Goal: Task Accomplishment & Management: Use online tool/utility

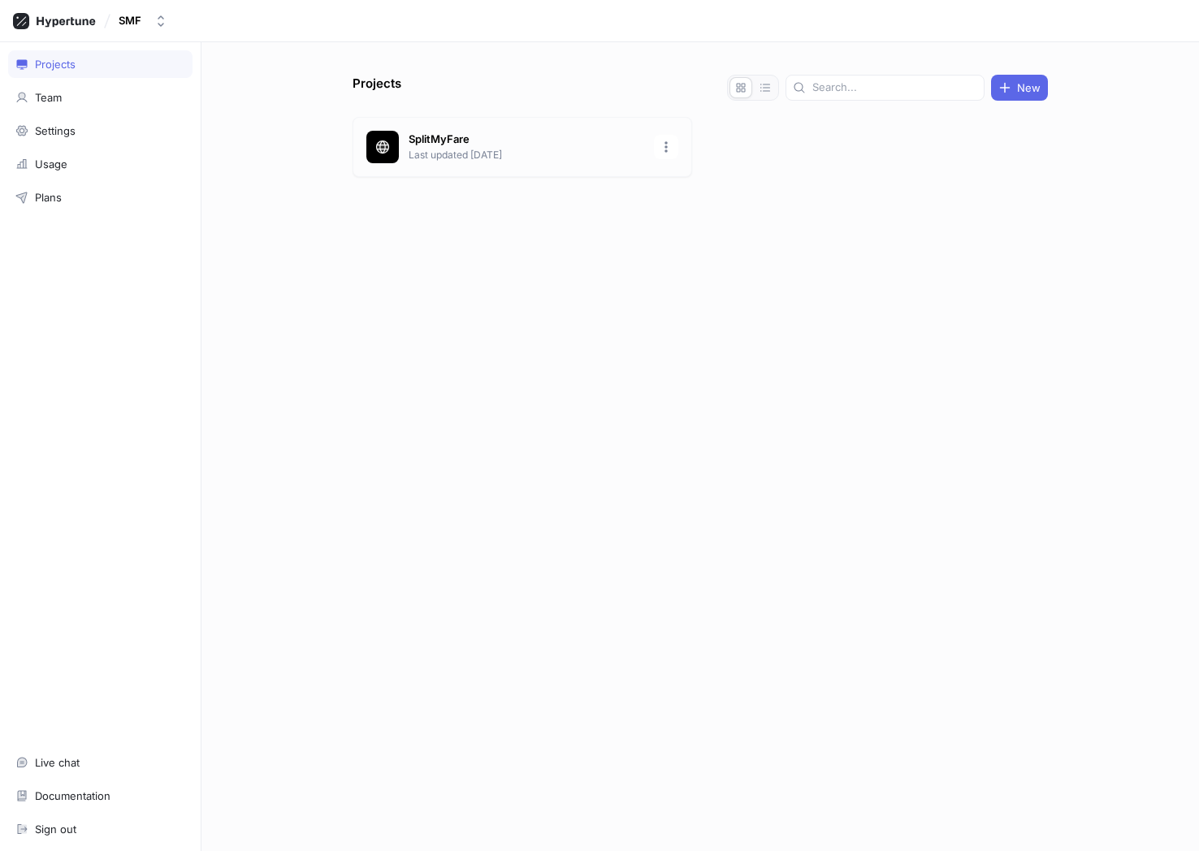
click at [439, 146] on p "SplitMyFare" at bounding box center [527, 140] width 236 height 16
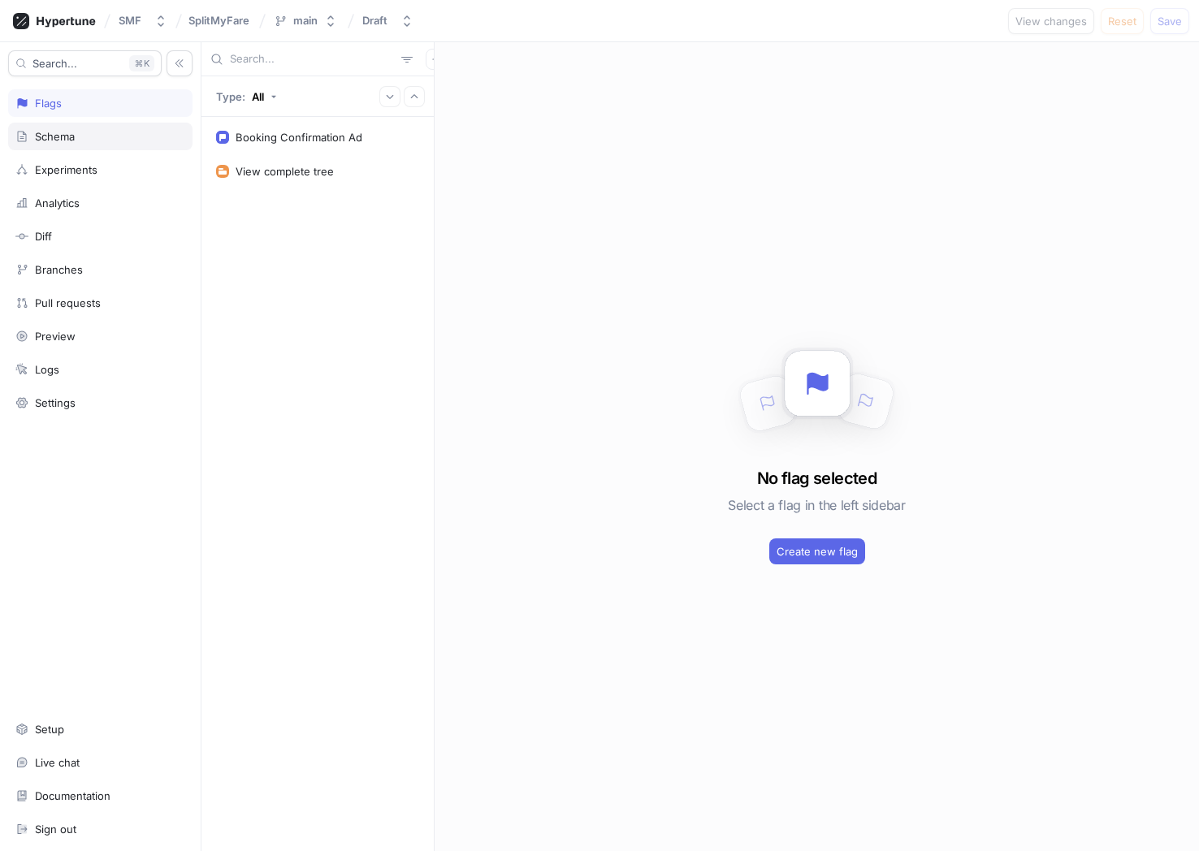
click at [70, 137] on div "Schema" at bounding box center [55, 136] width 40 height 13
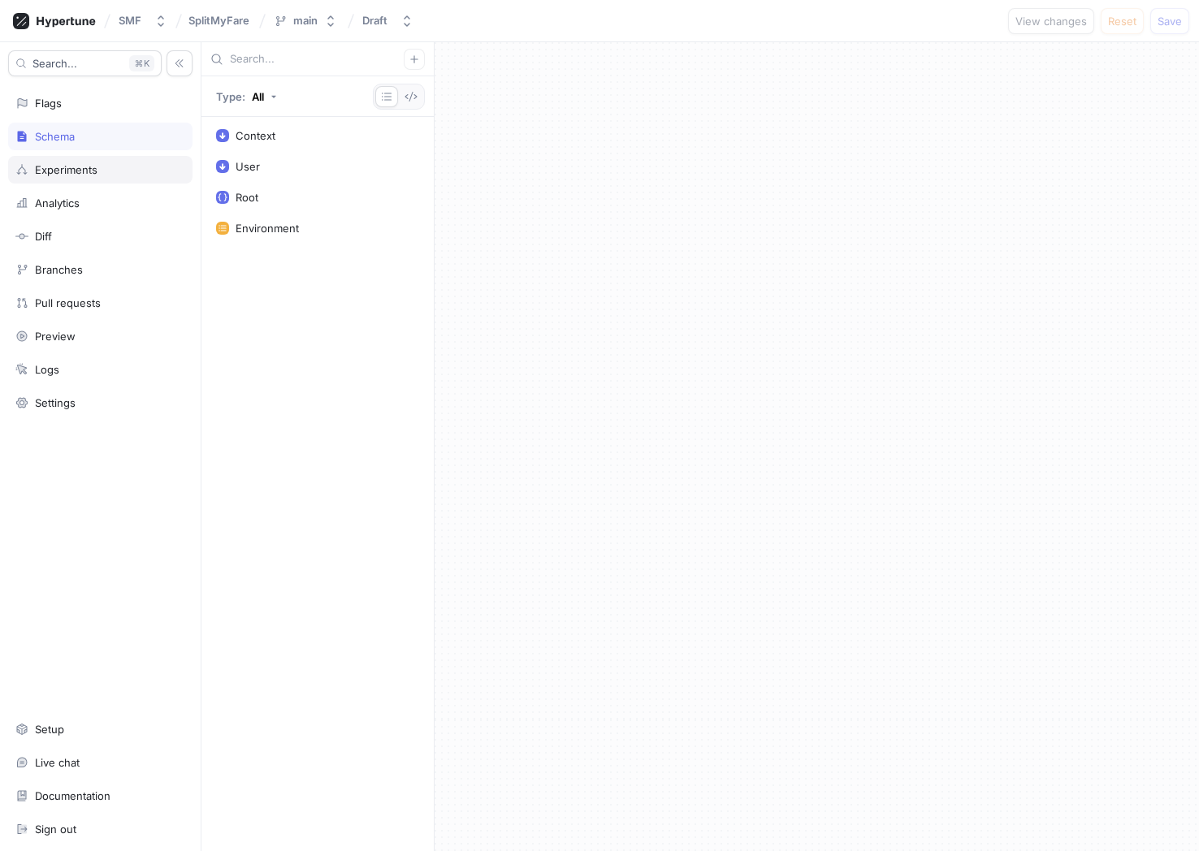
click at [76, 167] on div "Experiments" at bounding box center [66, 169] width 63 height 13
click at [292, 134] on div "Booking Confirmation Ad Split" at bounding box center [311, 135] width 151 height 13
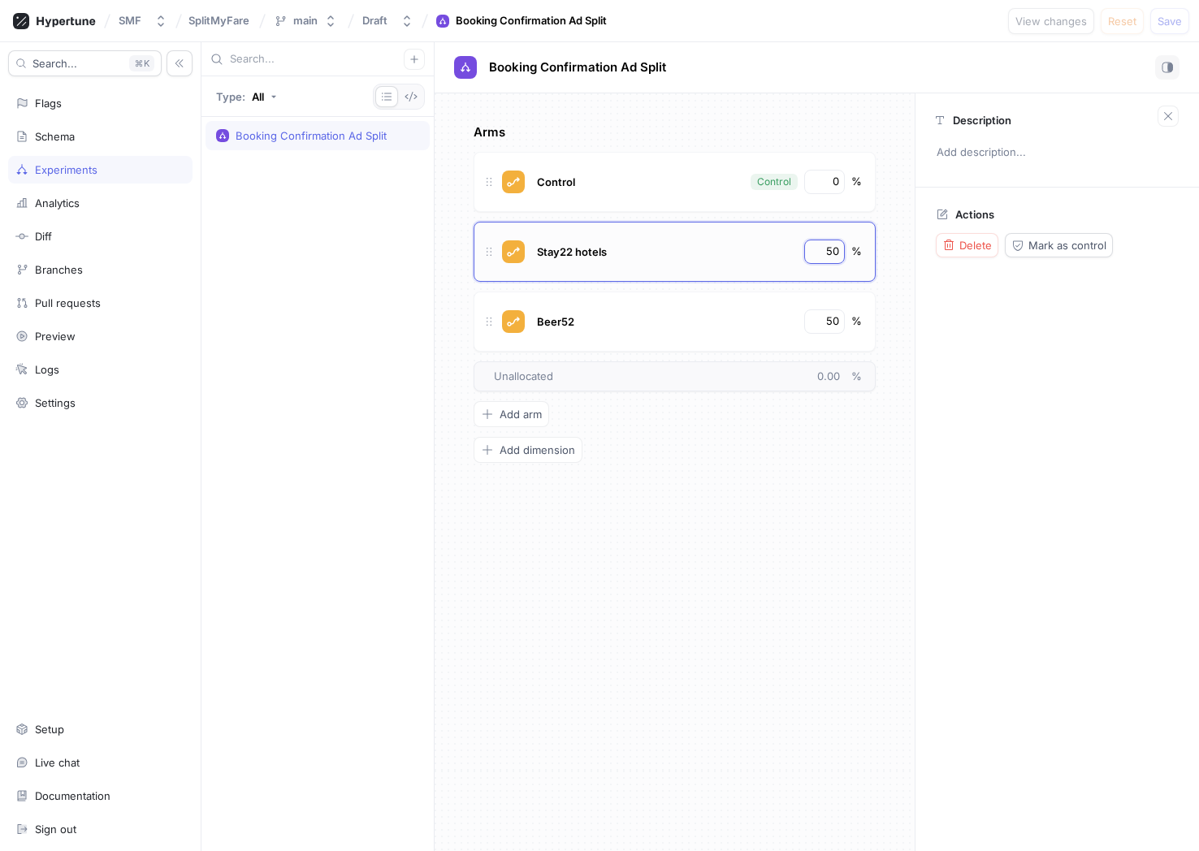
drag, startPoint x: 825, startPoint y: 247, endPoint x: 841, endPoint y: 249, distance: 15.5
click at [841, 249] on div "50" at bounding box center [824, 252] width 41 height 24
type input "100"
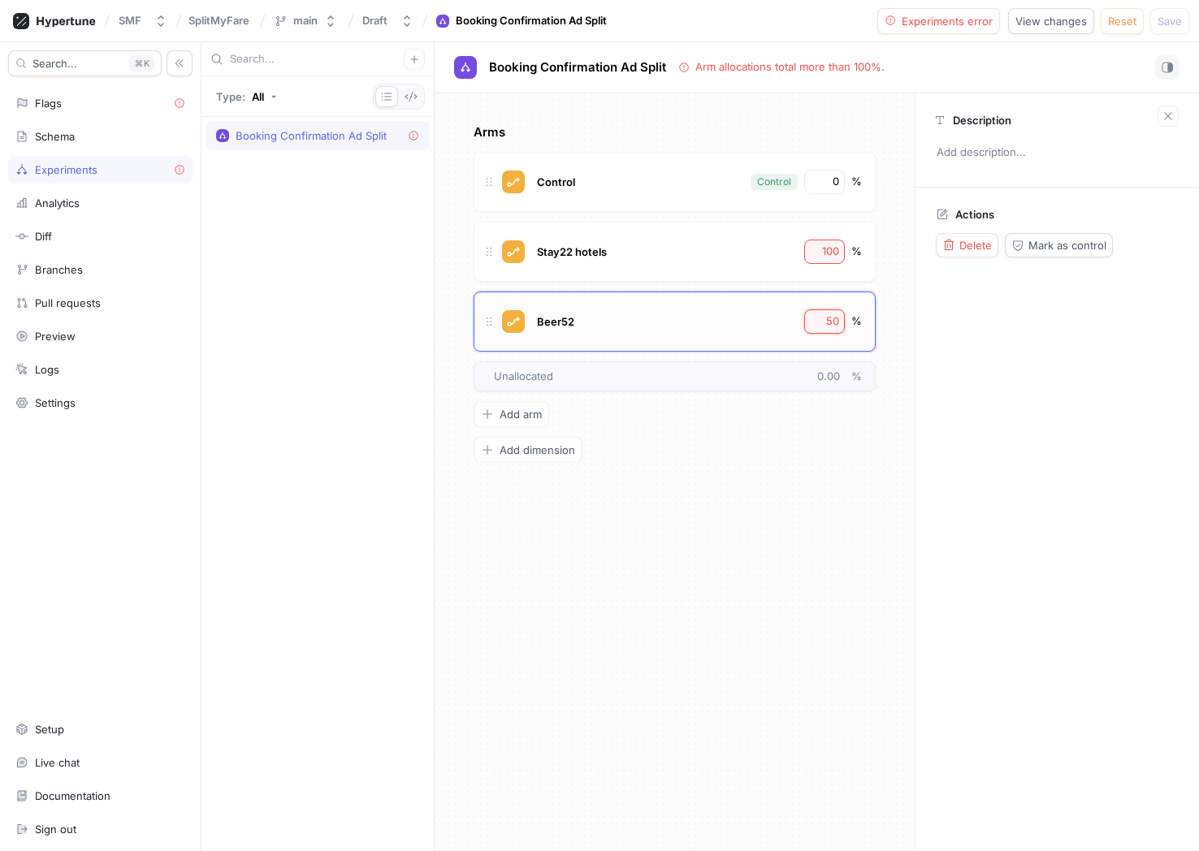
drag, startPoint x: 824, startPoint y: 318, endPoint x: 838, endPoint y: 323, distance: 14.6
click at [838, 323] on input "50" at bounding box center [825, 322] width 28 height 16
type input "0"
click at [1174, 23] on span "Save" at bounding box center [1169, 21] width 24 height 10
click at [833, 255] on input "100" at bounding box center [825, 252] width 28 height 16
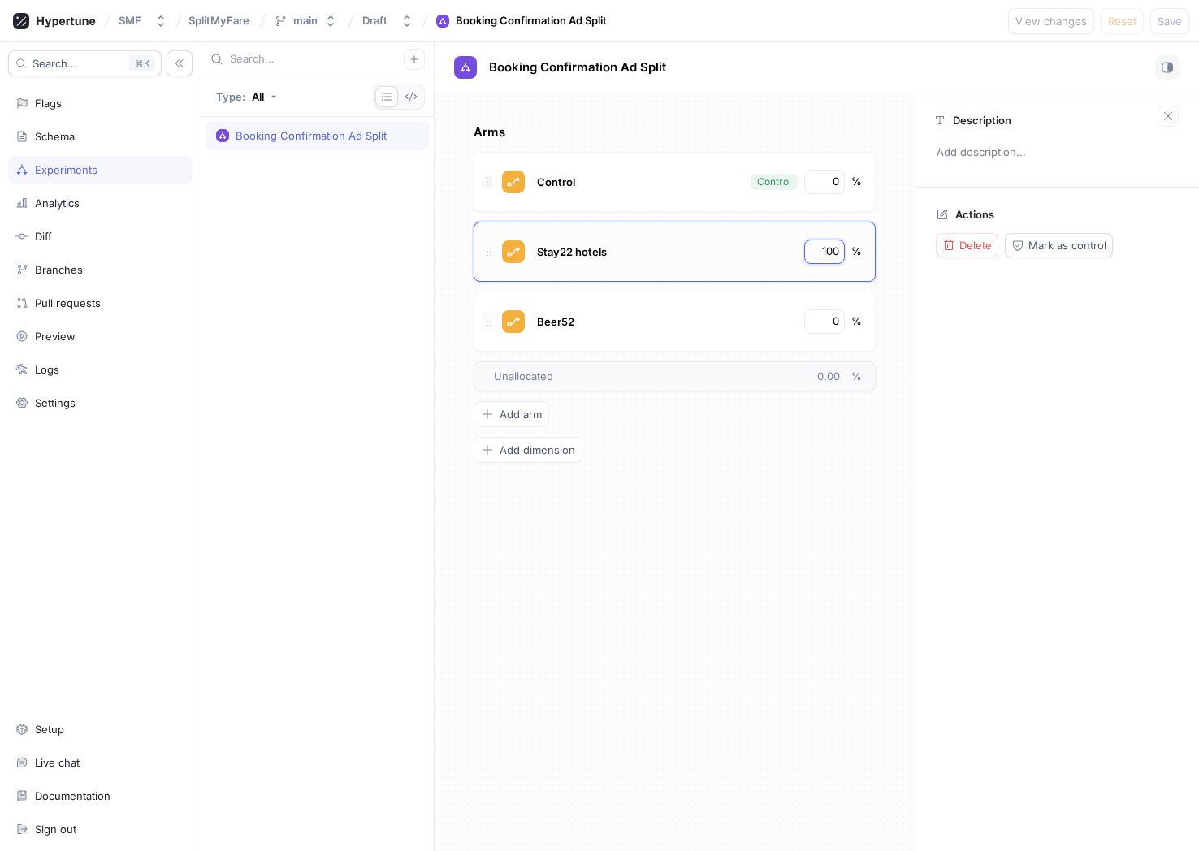
drag, startPoint x: 820, startPoint y: 250, endPoint x: 842, endPoint y: 253, distance: 22.9
click at [842, 253] on div "100" at bounding box center [824, 252] width 41 height 24
click at [1169, 13] on button "Save" at bounding box center [1169, 21] width 39 height 26
click at [833, 244] on input "0" at bounding box center [825, 252] width 28 height 16
type input "100"
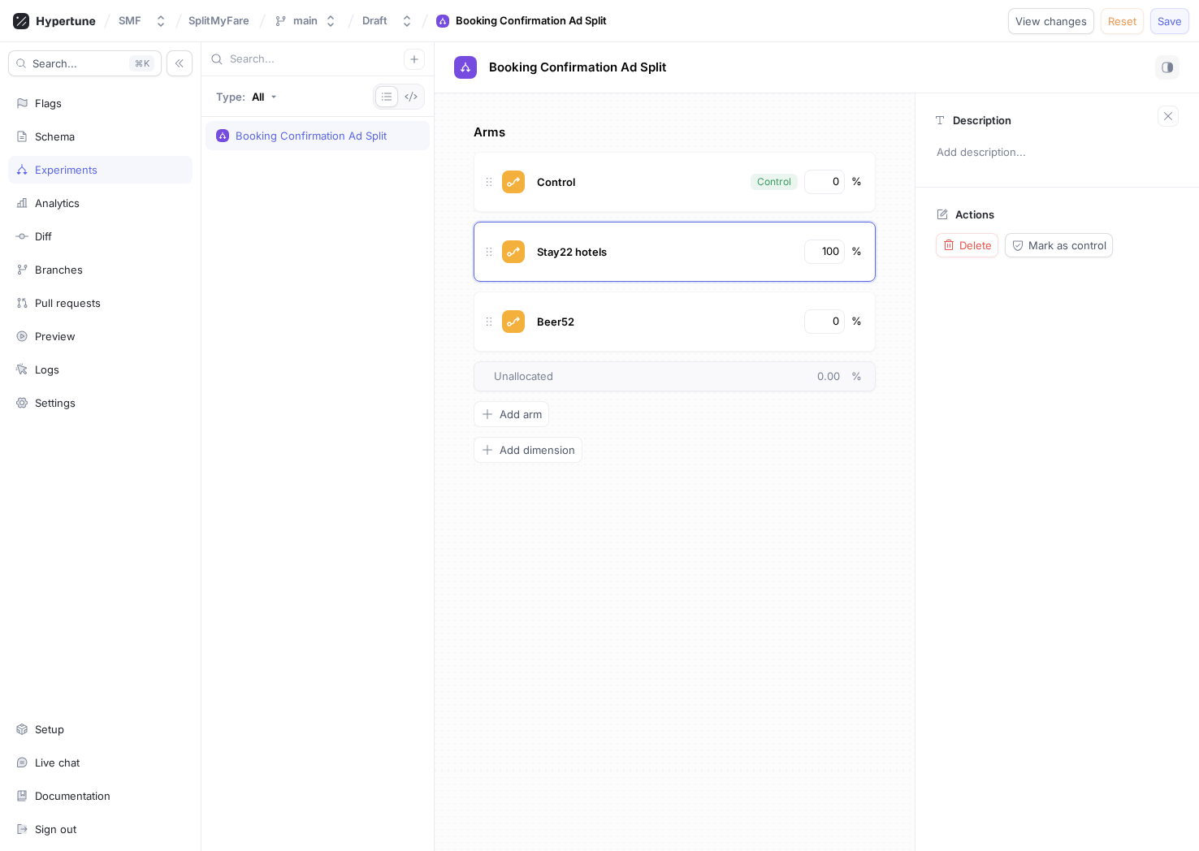
click at [1174, 19] on span "Save" at bounding box center [1169, 21] width 24 height 10
